Goal: Use online tool/utility: Utilize a website feature to perform a specific function

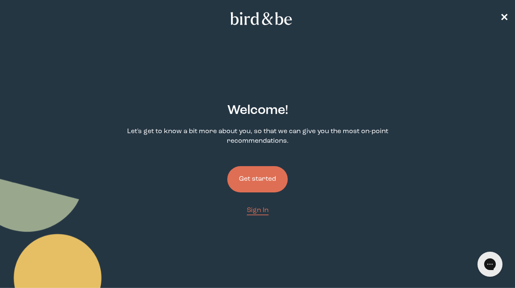
click at [269, 166] on button "Get started" at bounding box center [257, 179] width 61 height 26
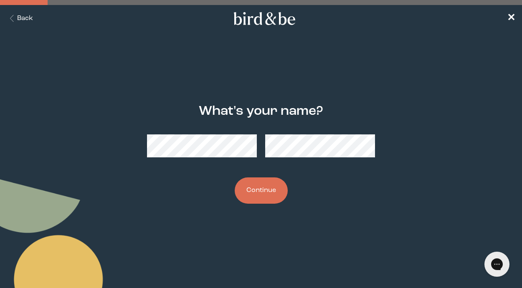
click at [258, 193] on button "Continue" at bounding box center [261, 190] width 53 height 26
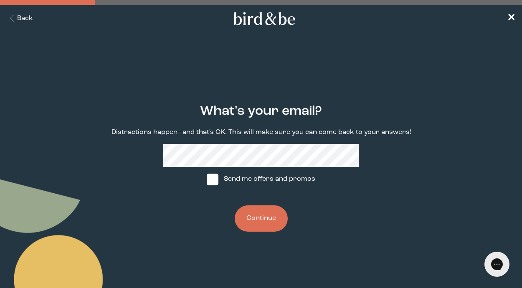
click at [265, 213] on button "Continue" at bounding box center [261, 218] width 53 height 26
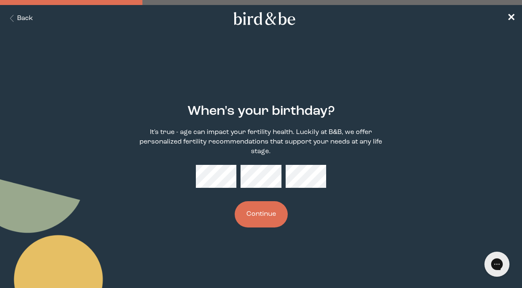
click at [274, 217] on button "Continue" at bounding box center [261, 214] width 53 height 26
click at [253, 211] on button "Continue" at bounding box center [261, 214] width 53 height 26
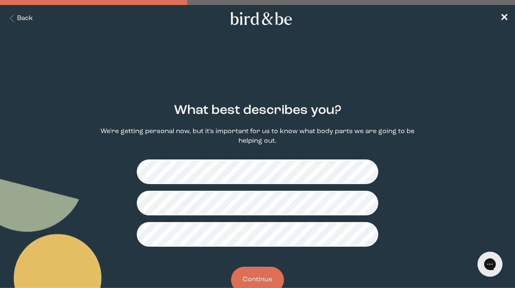
click at [254, 271] on button "Continue" at bounding box center [257, 280] width 53 height 26
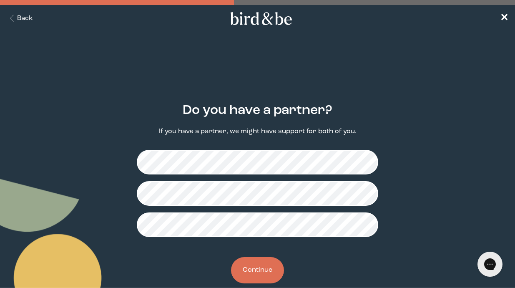
click at [255, 269] on button "Continue" at bounding box center [257, 270] width 53 height 26
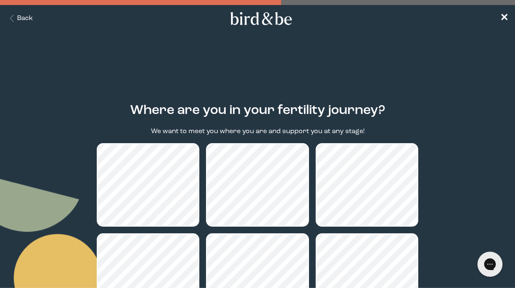
scroll to position [97, 0]
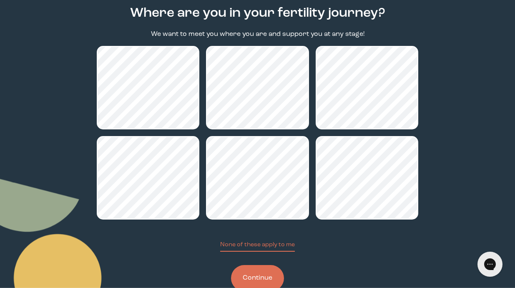
click at [254, 269] on button "Continue" at bounding box center [257, 278] width 53 height 26
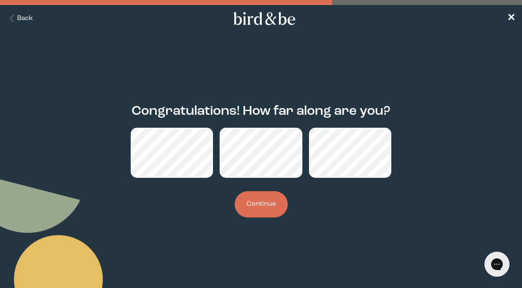
click at [259, 202] on button "Continue" at bounding box center [261, 204] width 53 height 26
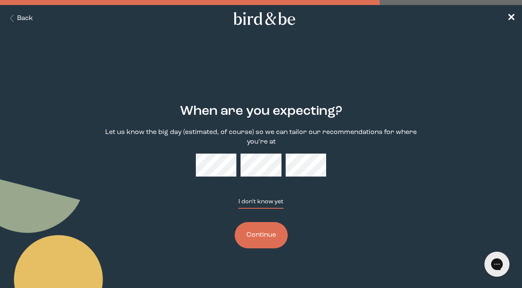
click at [263, 198] on button "I don't know yet" at bounding box center [260, 202] width 45 height 11
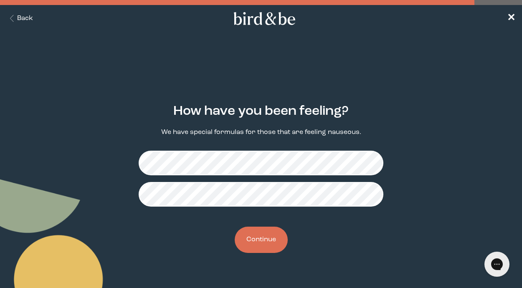
click at [258, 238] on button "Continue" at bounding box center [261, 240] width 53 height 26
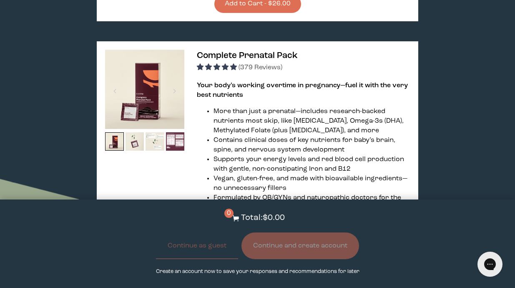
scroll to position [584, 0]
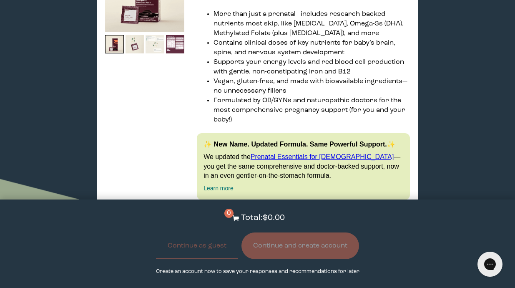
click at [157, 46] on img at bounding box center [155, 44] width 19 height 19
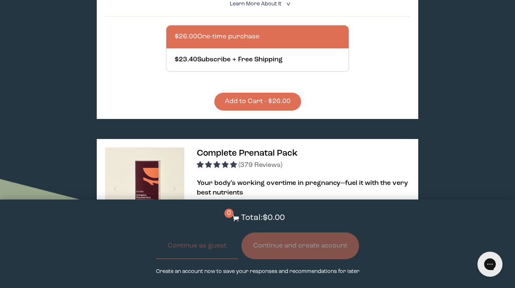
scroll to position [487, 0]
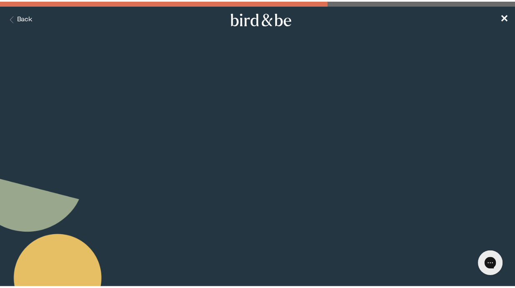
scroll to position [97, 0]
